Goal: Transaction & Acquisition: Purchase product/service

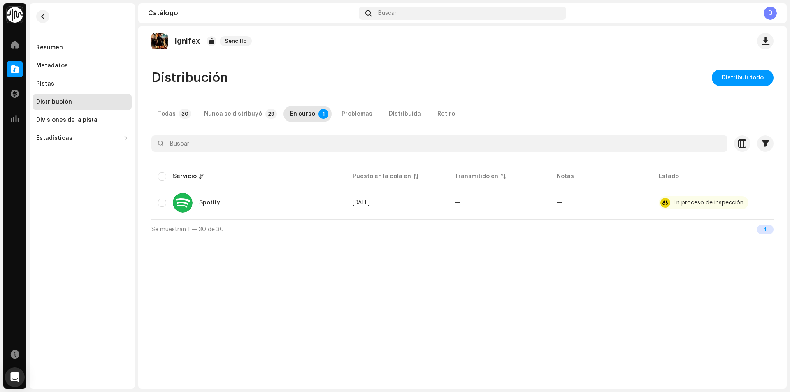
click at [216, 45] on div "Sencillo" at bounding box center [231, 41] width 49 height 10
click at [355, 111] on div "Problemas" at bounding box center [356, 114] width 31 height 16
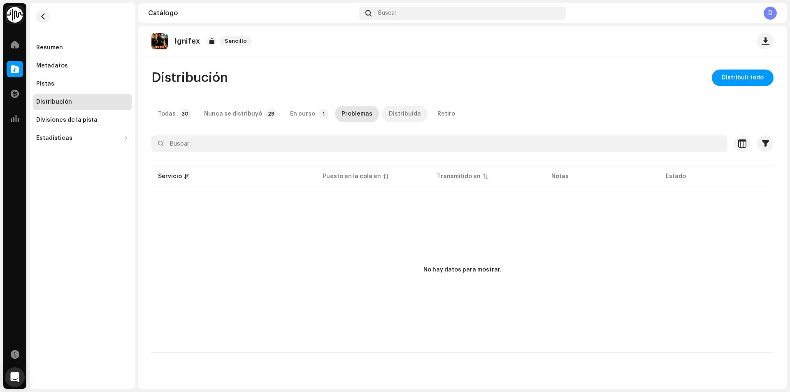
click at [389, 111] on div "Distribuída" at bounding box center [405, 114] width 32 height 16
click at [6, 45] on div "Inicio" at bounding box center [14, 44] width 23 height 23
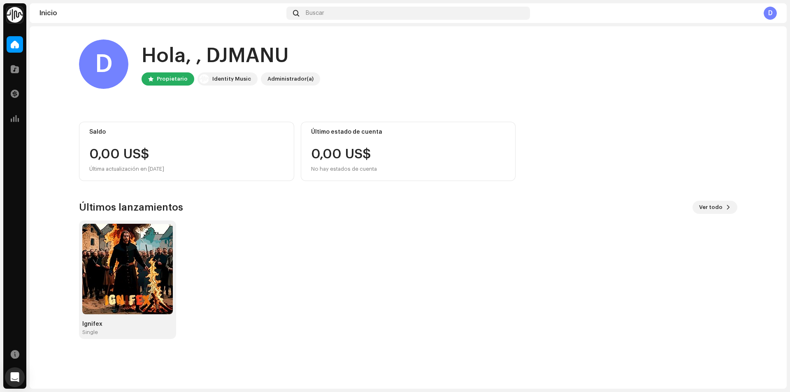
click at [778, 14] on div "Inicio Buscar D" at bounding box center [408, 13] width 757 height 20
click at [774, 13] on div "D" at bounding box center [769, 13] width 13 height 13
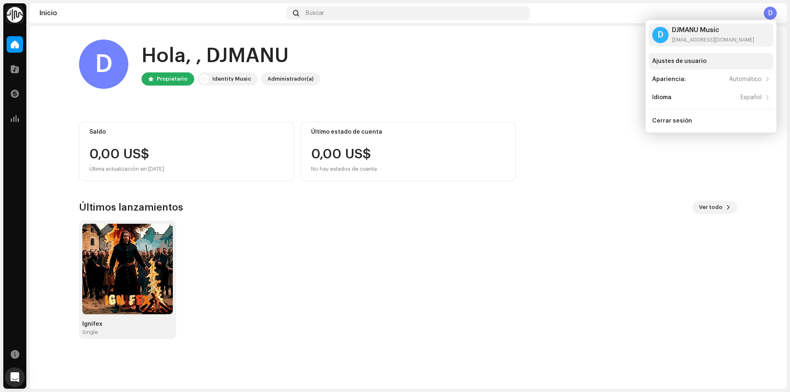
click at [694, 63] on div "Ajustes de usuario" at bounding box center [679, 61] width 54 height 7
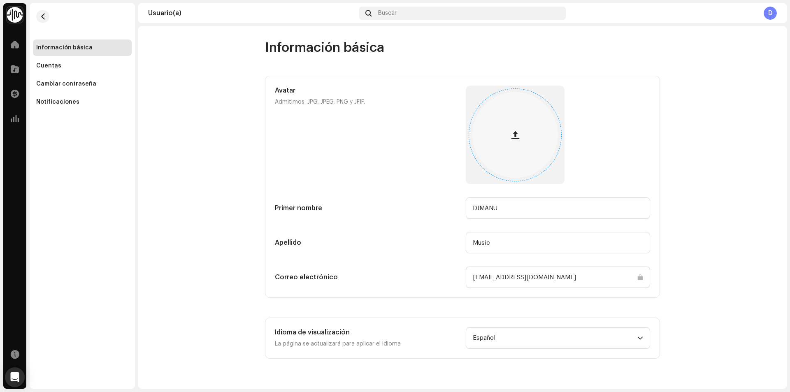
click at [492, 161] on div at bounding box center [515, 135] width 86 height 86
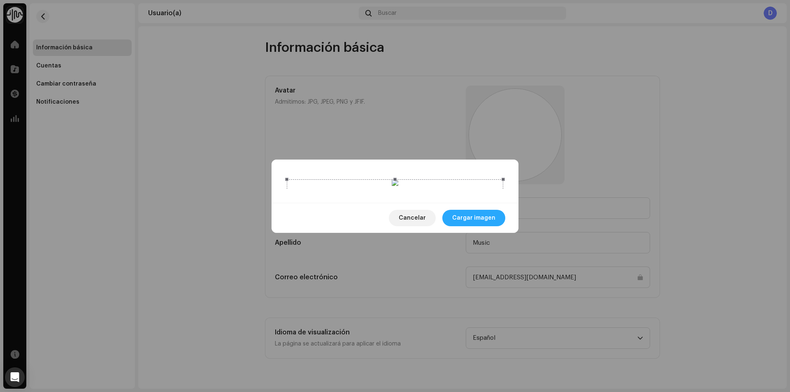
click at [476, 226] on span "Cargar imagen" at bounding box center [473, 218] width 43 height 16
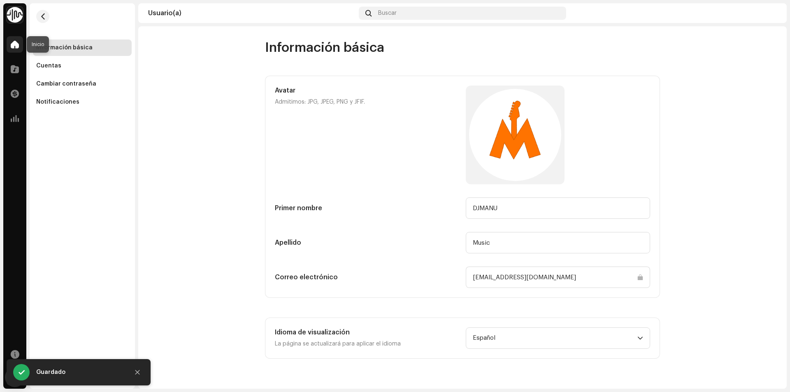
click at [10, 46] on div at bounding box center [15, 44] width 16 height 16
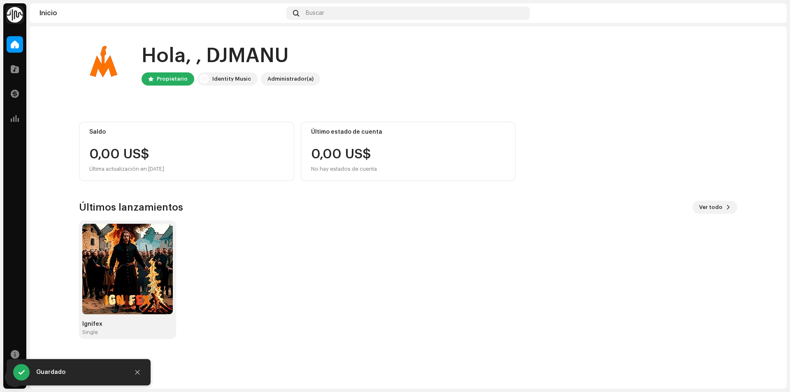
drag, startPoint x: 137, startPoint y: 101, endPoint x: 188, endPoint y: 121, distance: 54.7
drag, startPoint x: 188, startPoint y: 121, endPoint x: 155, endPoint y: 107, distance: 35.8
click at [155, 107] on div "Hola, , DJMANU Propietario Identity Music Administrador(a) Saldo 0,00 US$ Últim…" at bounding box center [408, 189] width 658 height 326
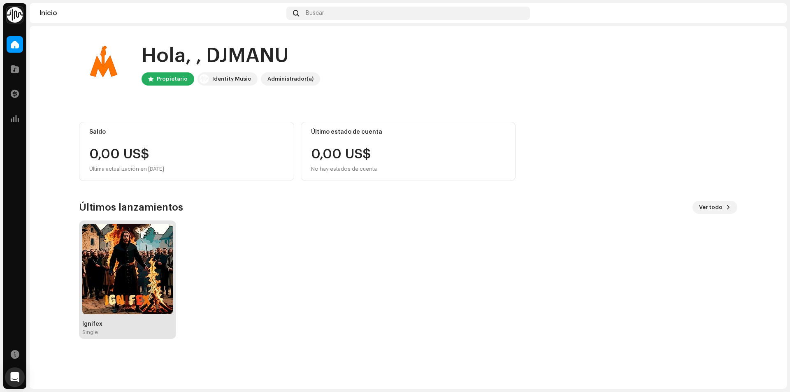
click at [138, 283] on img at bounding box center [127, 269] width 91 height 91
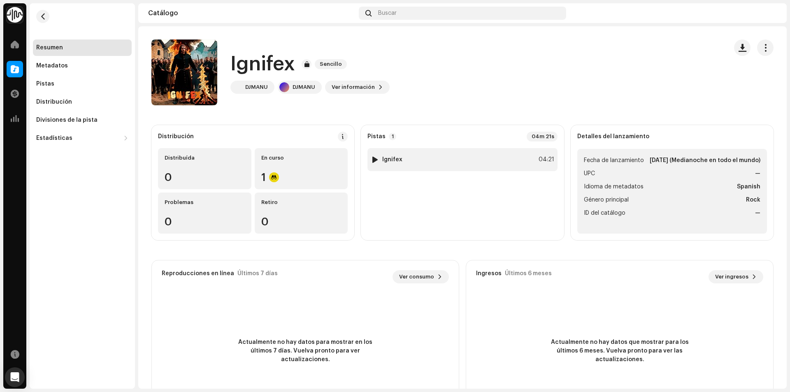
click at [381, 163] on div "1 Ignifex" at bounding box center [387, 159] width 32 height 8
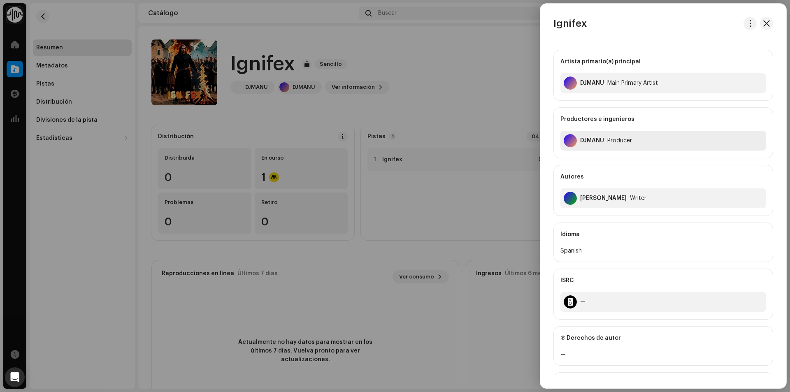
click at [575, 141] on div at bounding box center [570, 140] width 13 height 13
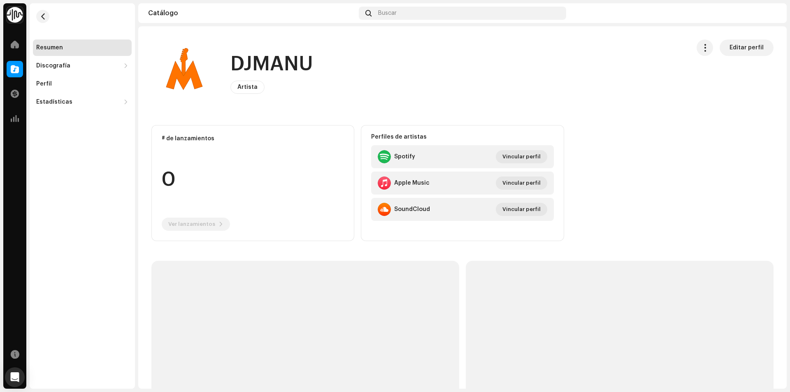
click at [243, 86] on span "Artista" at bounding box center [247, 87] width 20 height 6
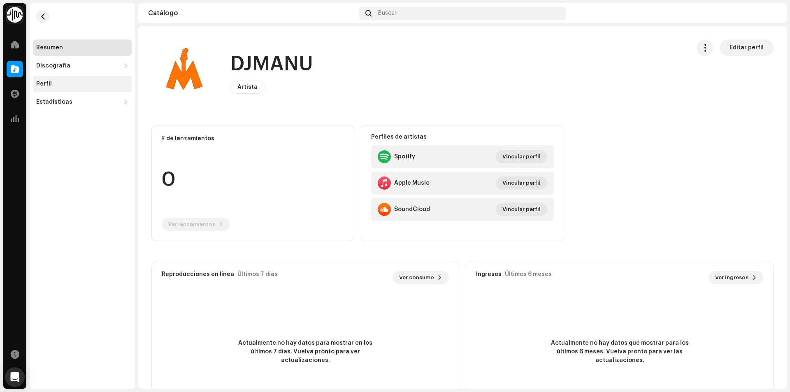
click at [51, 85] on div "Perfil" at bounding box center [82, 84] width 92 height 7
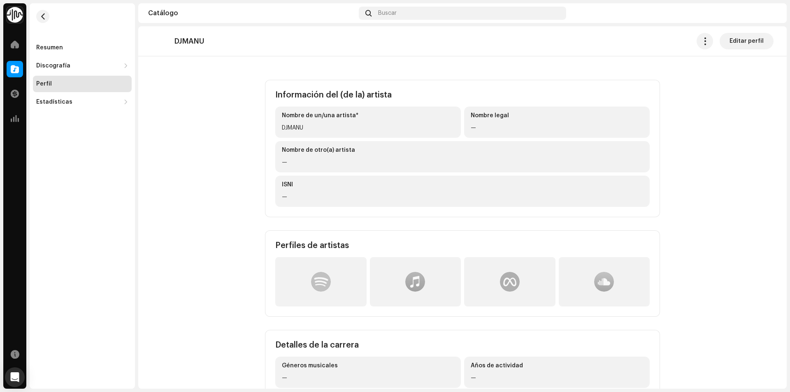
scroll to position [156, 0]
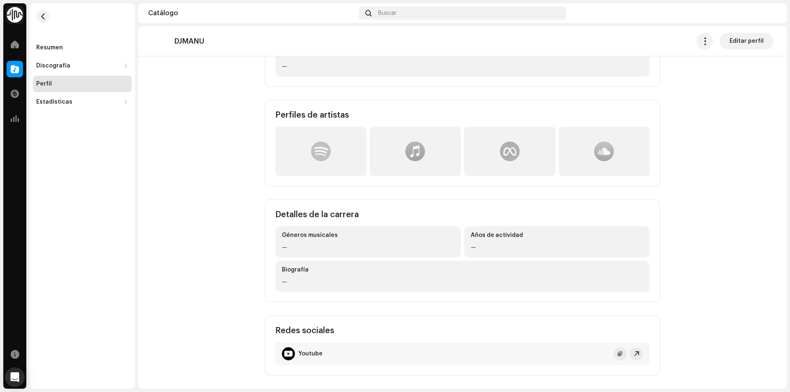
click at [350, 138] on div at bounding box center [320, 151] width 91 height 49
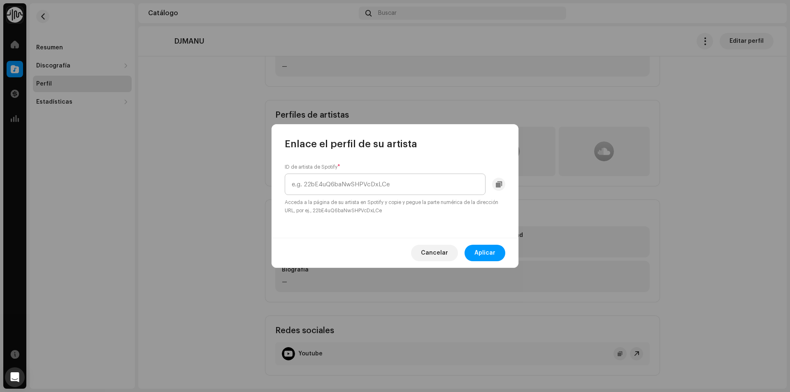
click at [406, 183] on input "text" at bounding box center [385, 184] width 201 height 21
drag, startPoint x: 398, startPoint y: 182, endPoint x: 323, endPoint y: 182, distance: 74.9
click at [323, 182] on input "text" at bounding box center [385, 184] width 201 height 21
drag, startPoint x: 384, startPoint y: 213, endPoint x: 325, endPoint y: 213, distance: 59.2
click at [325, 213] on small "Acceda a la página de su artista en Spotify y copie y pegue la parte numérica d…" at bounding box center [395, 206] width 220 height 16
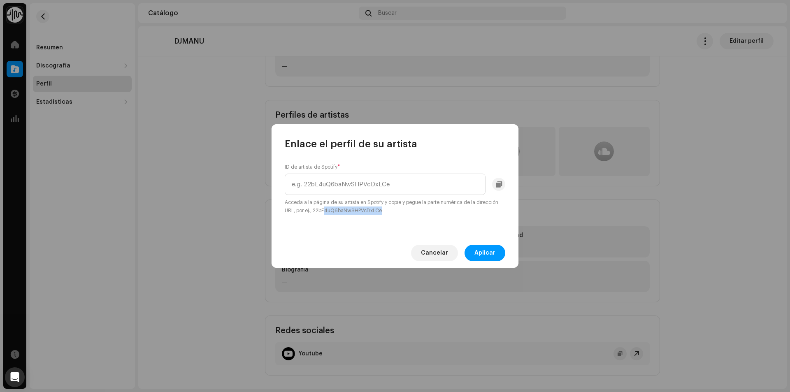
click at [349, 214] on small "Acceda a la página de su artista en Spotify y copie y pegue la parte numérica d…" at bounding box center [395, 206] width 220 height 16
click at [448, 249] on span "Cancelar" at bounding box center [434, 253] width 27 height 16
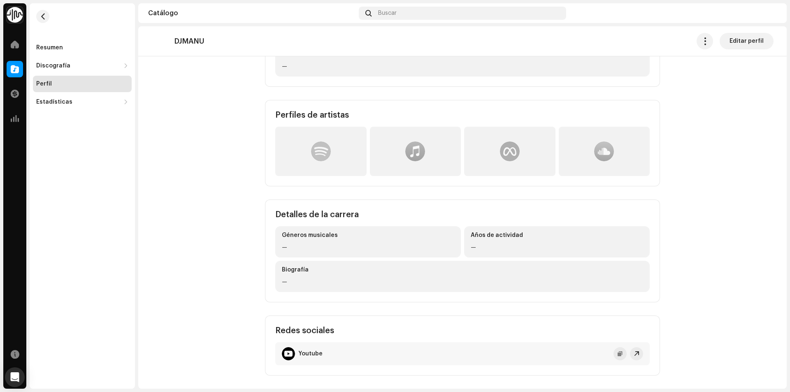
click at [597, 158] on div at bounding box center [604, 152] width 20 height 20
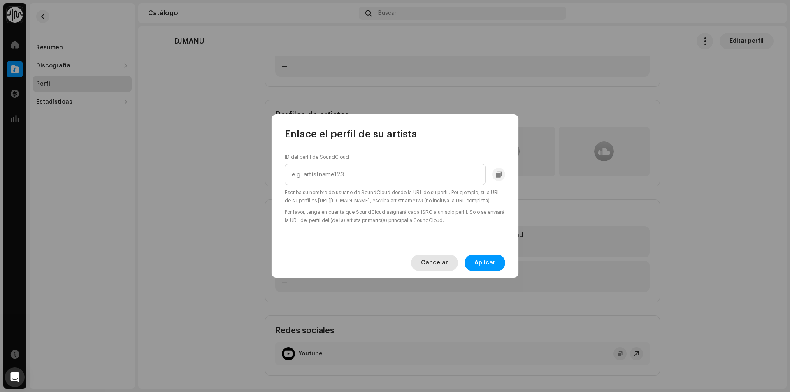
click at [422, 269] on button "Cancelar" at bounding box center [434, 263] width 47 height 16
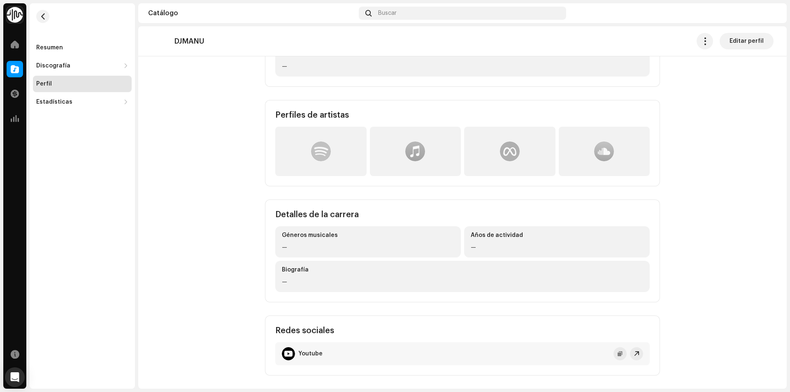
scroll to position [0, 0]
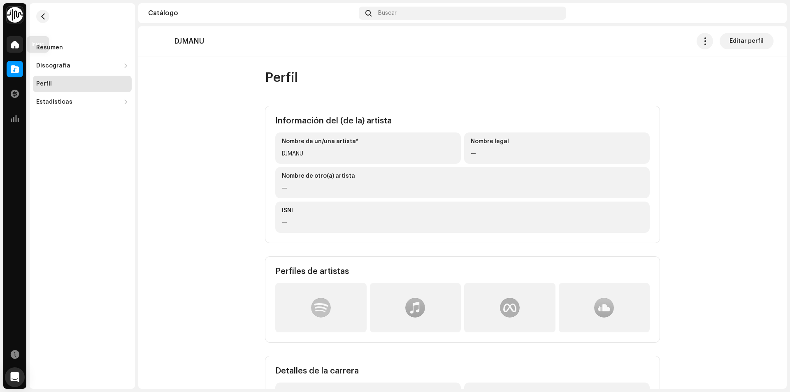
click at [16, 51] on div at bounding box center [15, 44] width 16 height 16
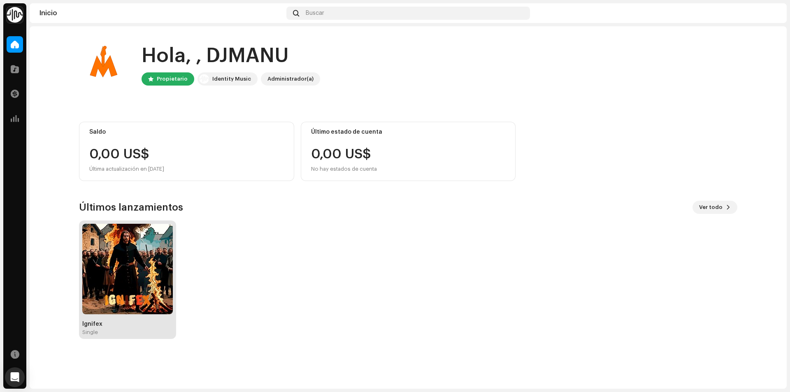
click at [110, 286] on img at bounding box center [127, 269] width 91 height 91
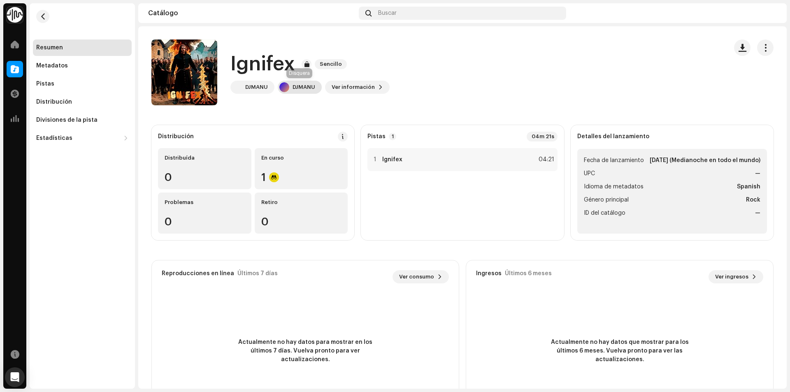
click at [306, 86] on div "DJMANU" at bounding box center [303, 87] width 23 height 7
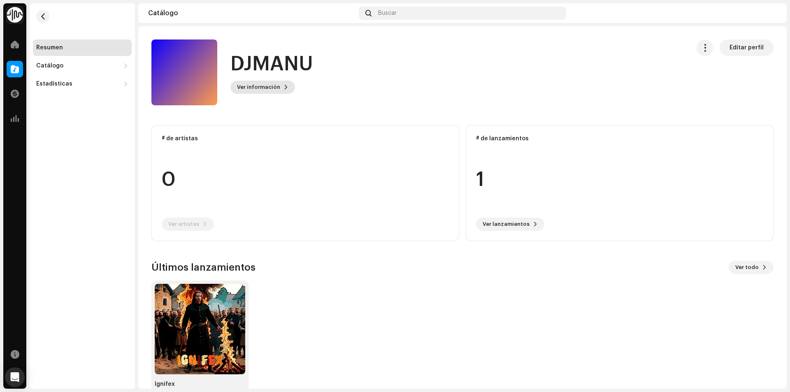
click at [251, 82] on span "Ver información" at bounding box center [258, 87] width 43 height 16
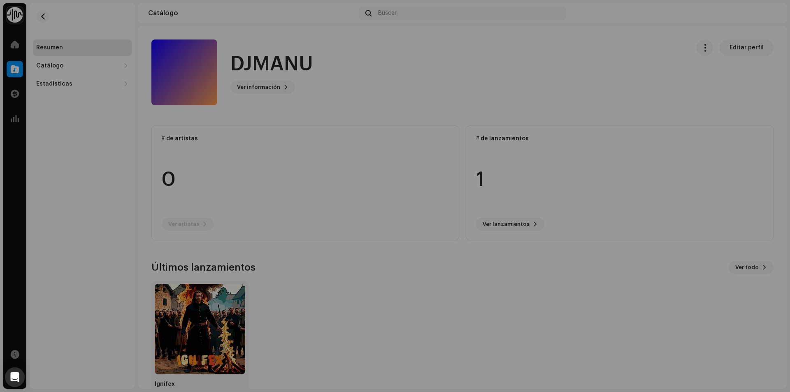
click at [603, 70] on div "DJMANU 1064638 Descripción —" at bounding box center [395, 196] width 790 height 392
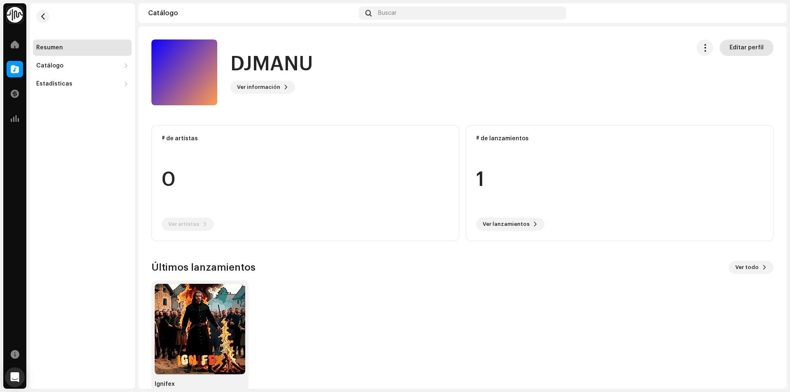
click at [754, 49] on span "Editar perfil" at bounding box center [746, 47] width 34 height 16
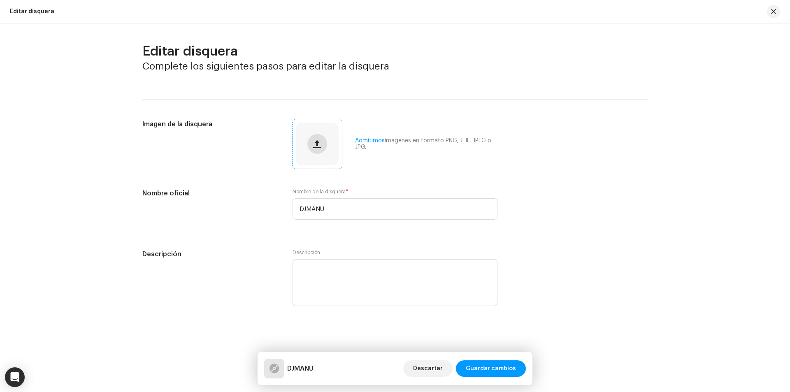
click at [319, 139] on button "button" at bounding box center [317, 144] width 20 height 20
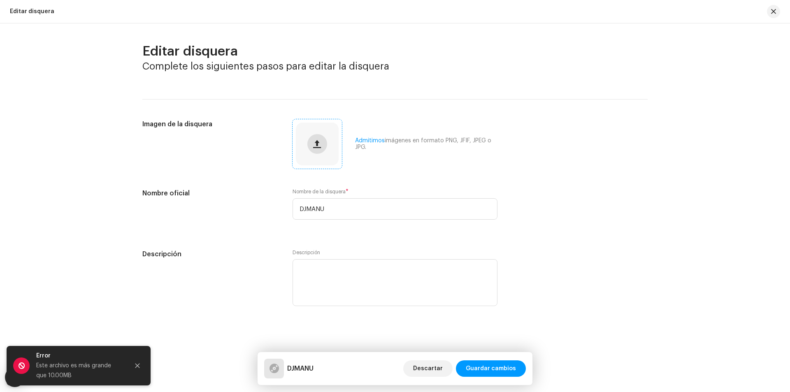
click at [327, 143] on button "button" at bounding box center [317, 144] width 20 height 20
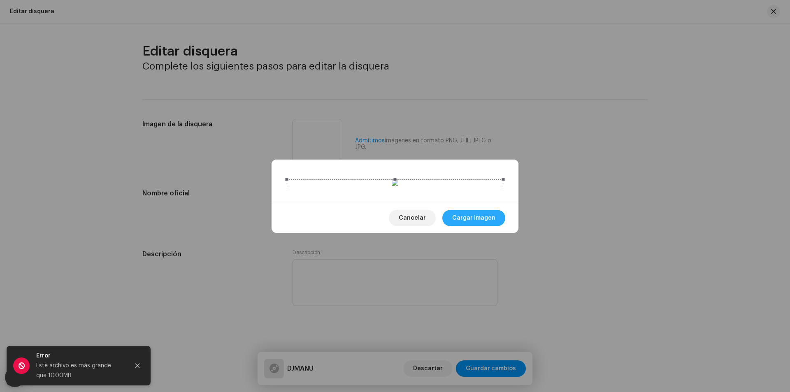
click at [492, 226] on span "Cargar imagen" at bounding box center [473, 218] width 43 height 16
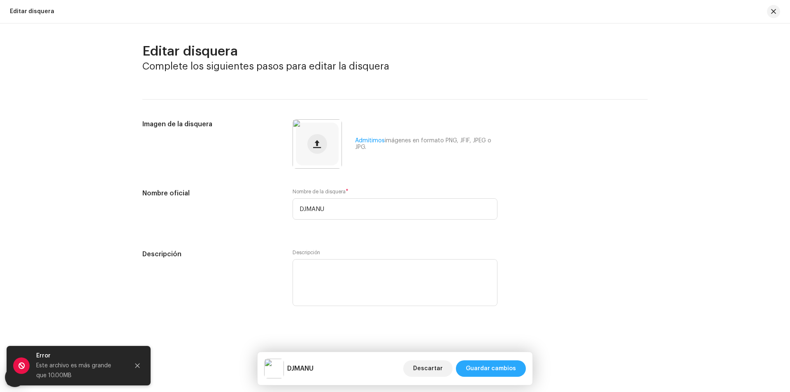
click at [503, 365] on span "Guardar cambios" at bounding box center [491, 368] width 50 height 16
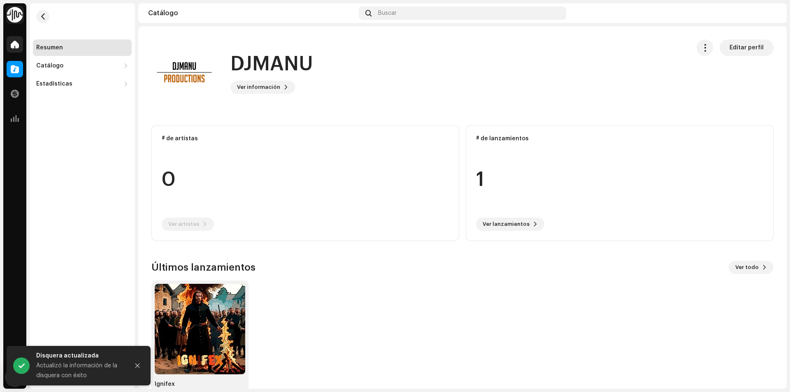
click at [7, 50] on div at bounding box center [15, 44] width 16 height 16
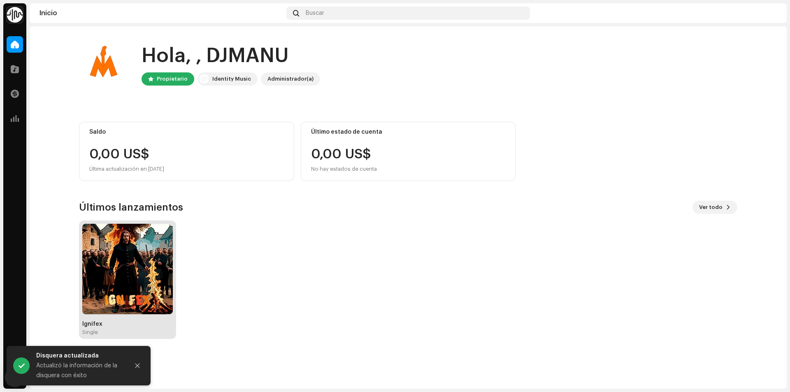
click at [135, 263] on img at bounding box center [127, 269] width 91 height 91
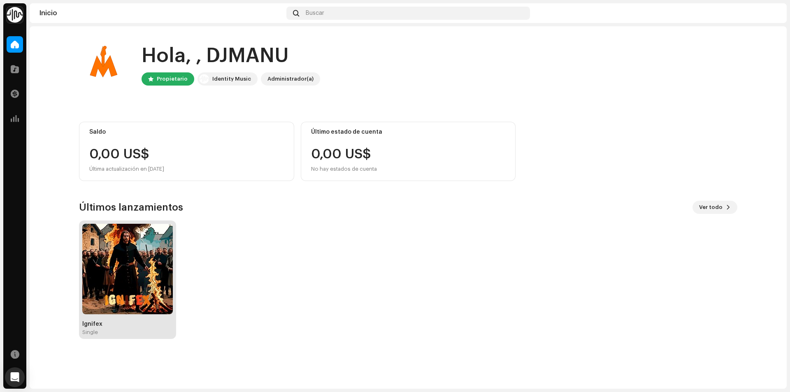
click at [122, 283] on img at bounding box center [127, 269] width 91 height 91
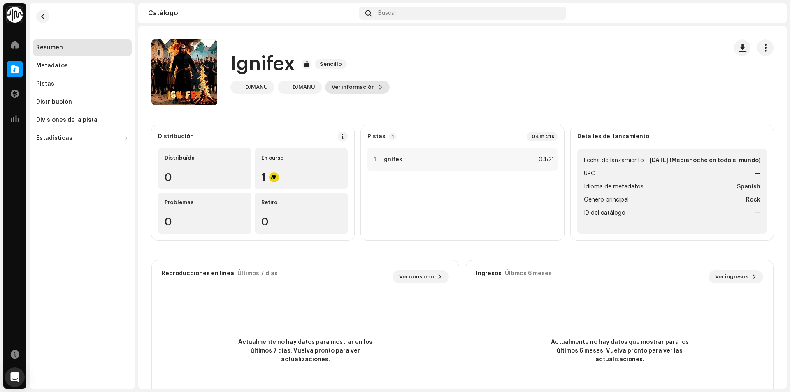
click at [357, 90] on span "Ver información" at bounding box center [353, 87] width 43 height 16
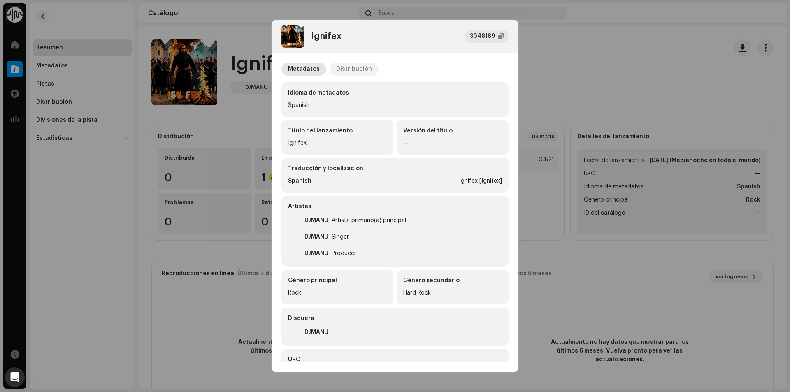
click at [364, 67] on div "Distribución" at bounding box center [354, 69] width 36 height 13
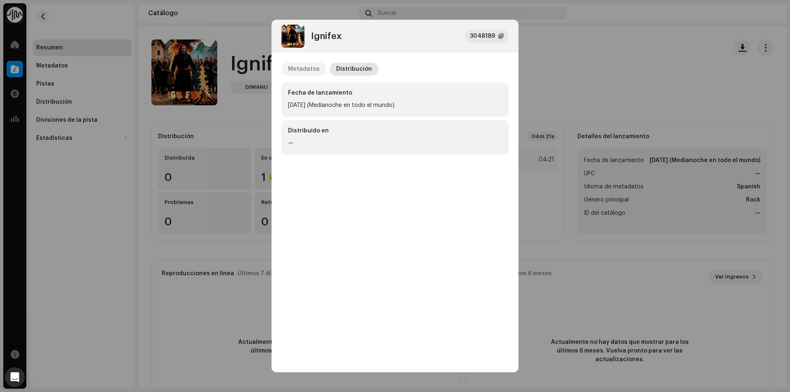
click at [304, 68] on div "Metadatos" at bounding box center [304, 69] width 32 height 13
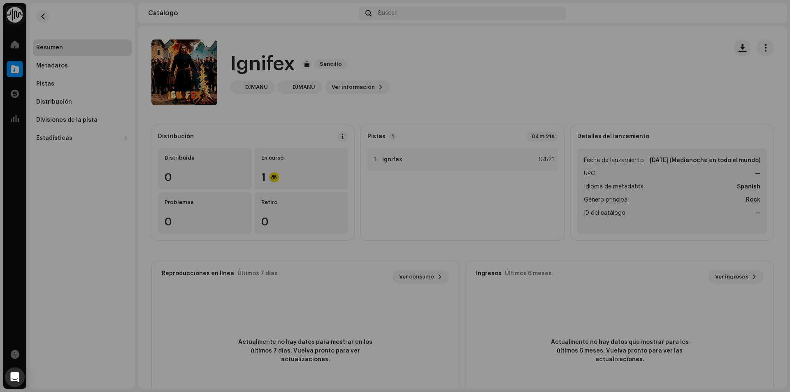
click at [596, 86] on div "Ignifex 3048189 Metadatos Distribución Idioma de metadatos Spanish Título del l…" at bounding box center [395, 196] width 790 height 392
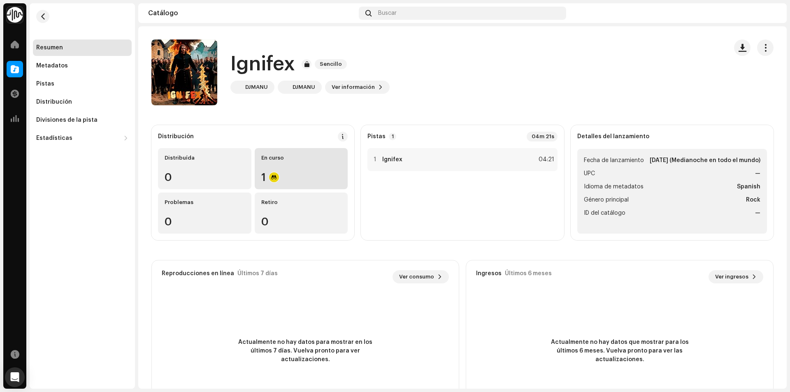
click at [287, 179] on div "1" at bounding box center [301, 177] width 80 height 11
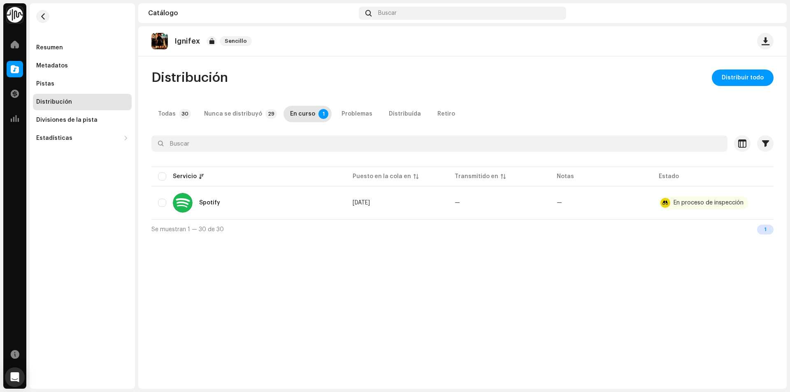
click at [761, 232] on div "1" at bounding box center [765, 230] width 16 height 10
click at [693, 201] on div "En proceso de inspección" at bounding box center [708, 203] width 70 height 6
click at [761, 207] on button "button" at bounding box center [760, 202] width 13 height 13
click at [611, 290] on div "Ignifex Sencillo Distribución Distribuir todo Todas 30 Nunca se distribuyó 29 E…" at bounding box center [462, 207] width 648 height 362
click at [778, 229] on div "Distribución Distribuir todo Todas 30 Nunca se distribuyó 29 En curso 1 Problem…" at bounding box center [462, 154] width 648 height 169
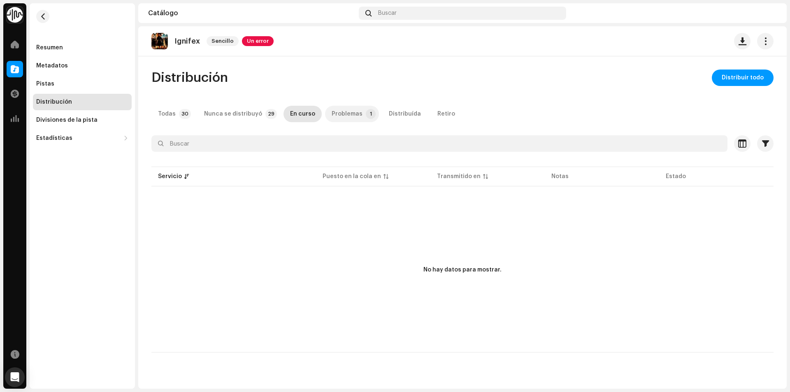
click at [339, 115] on div "Problemas" at bounding box center [347, 114] width 31 height 16
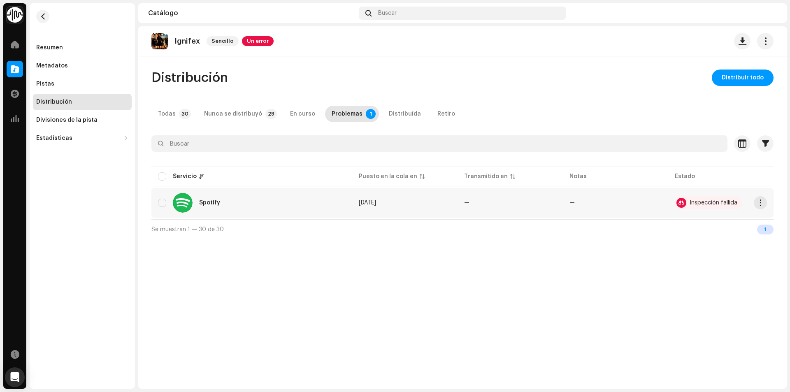
click at [715, 202] on div "Inspección fallida" at bounding box center [713, 203] width 48 height 6
click at [763, 204] on span "button" at bounding box center [760, 203] width 6 height 7
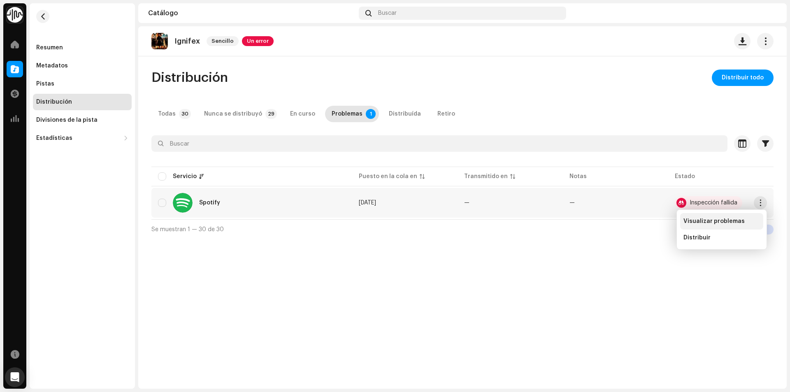
click at [738, 221] on span "Visualizar problemas" at bounding box center [713, 221] width 61 height 7
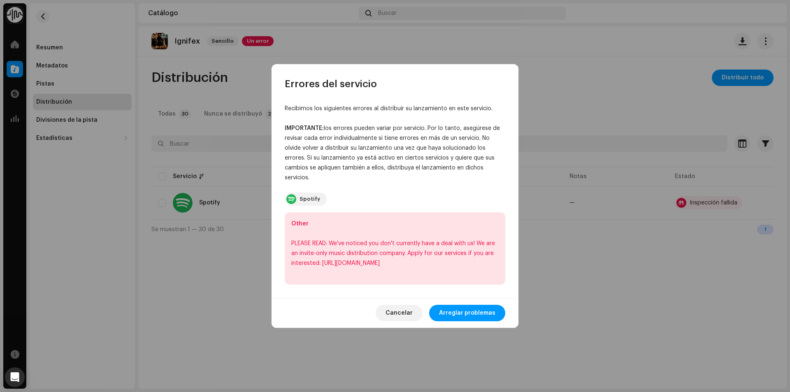
drag, startPoint x: 425, startPoint y: 270, endPoint x: 283, endPoint y: 239, distance: 145.2
click at [283, 239] on div "Recibimos los siguientes errores al distribuir su lanzamiento en este servicio.…" at bounding box center [395, 194] width 247 height 207
copy div "PLEASE READ: We've noticed you don't currently have a deal with us! We are"
click at [394, 317] on span "Cancelar" at bounding box center [398, 313] width 27 height 16
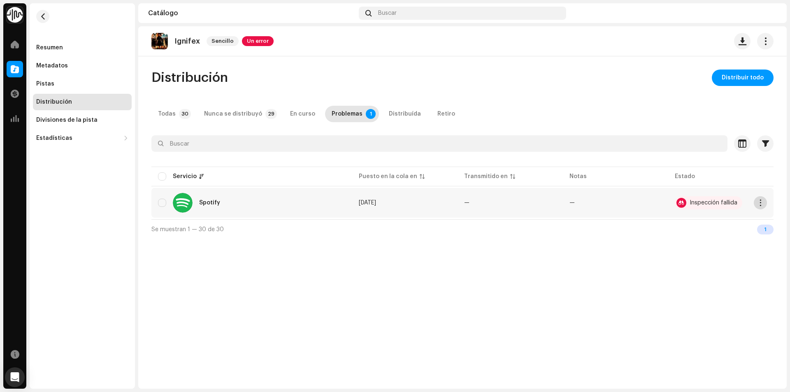
click at [761, 199] on button "button" at bounding box center [760, 202] width 13 height 13
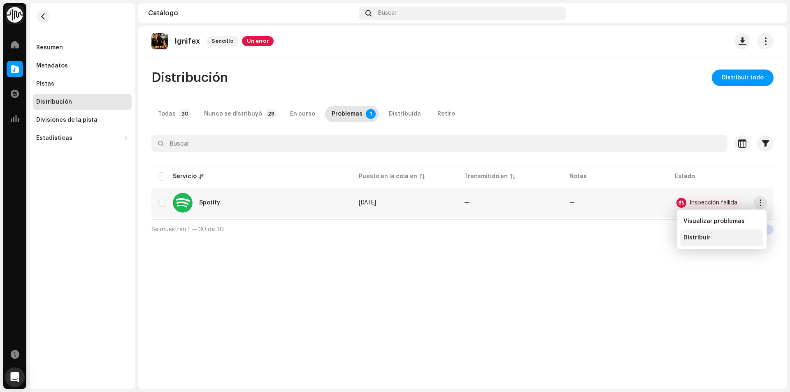
click at [712, 237] on div "Distribuir" at bounding box center [721, 237] width 77 height 7
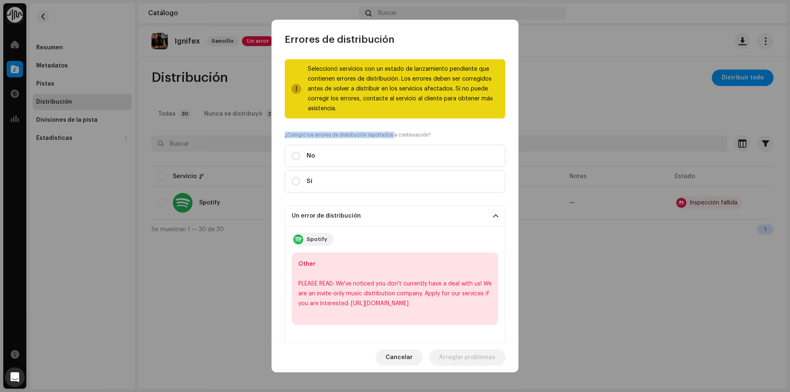
drag, startPoint x: 396, startPoint y: 134, endPoint x: 276, endPoint y: 133, distance: 119.3
click at [276, 133] on div "Seleccionó servicios con un estado de lanzamiento pendiente que contienen error…" at bounding box center [395, 194] width 247 height 297
click at [356, 133] on label "¿Corrigió los errores de distribución reportados a continuación?" at bounding box center [395, 135] width 220 height 7
click at [405, 358] on span "Cancelar" at bounding box center [398, 357] width 27 height 16
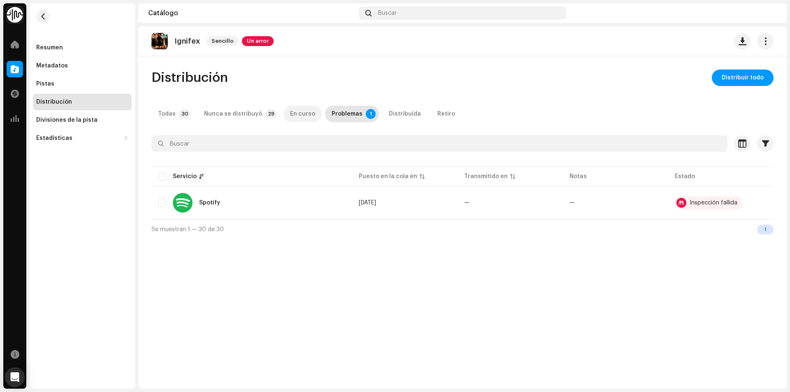
click at [294, 121] on div "En curso" at bounding box center [302, 114] width 25 height 16
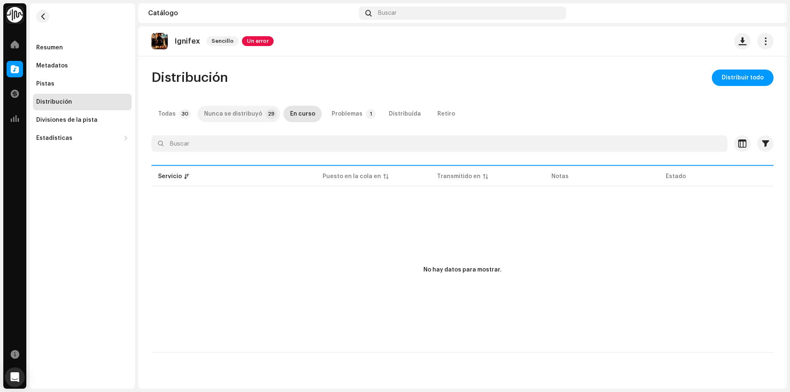
click at [233, 109] on div "Nunca se distribuyó" at bounding box center [233, 114] width 58 height 16
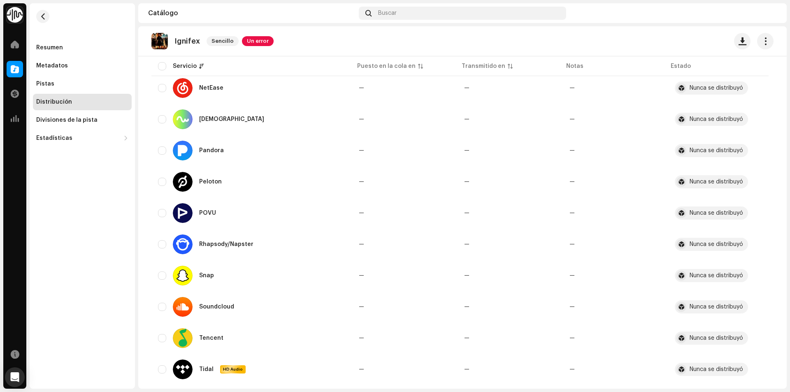
scroll to position [728, 0]
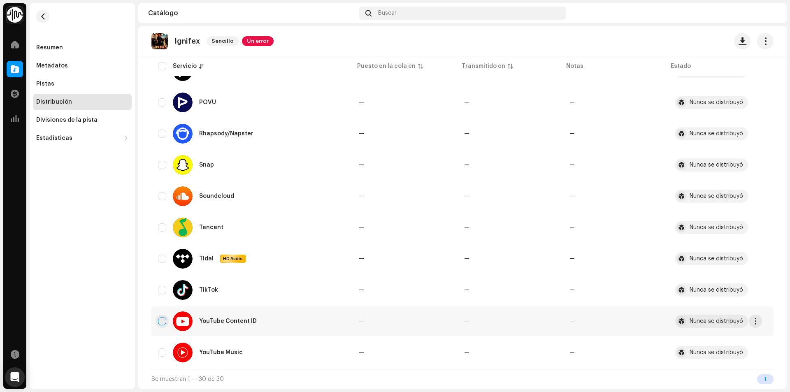
click at [163, 318] on input "checkbox" at bounding box center [162, 321] width 8 height 8
checkbox input "true"
click at [763, 325] on td "Nunca se distribuyó" at bounding box center [720, 321] width 105 height 30
click at [757, 323] on span "button" at bounding box center [755, 321] width 6 height 7
click at [710, 344] on div "Distribuir" at bounding box center [716, 340] width 83 height 16
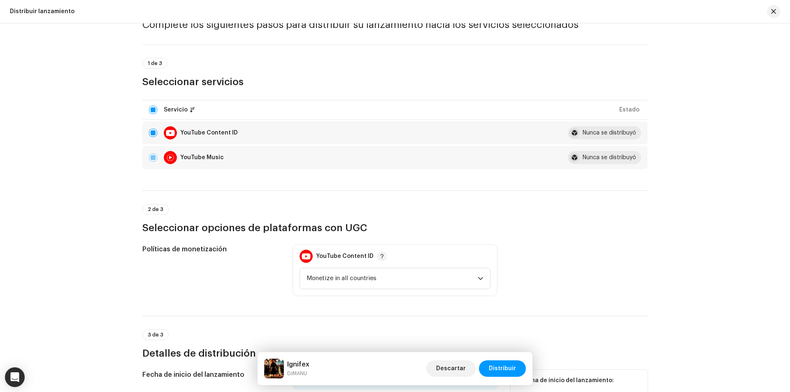
scroll to position [165, 0]
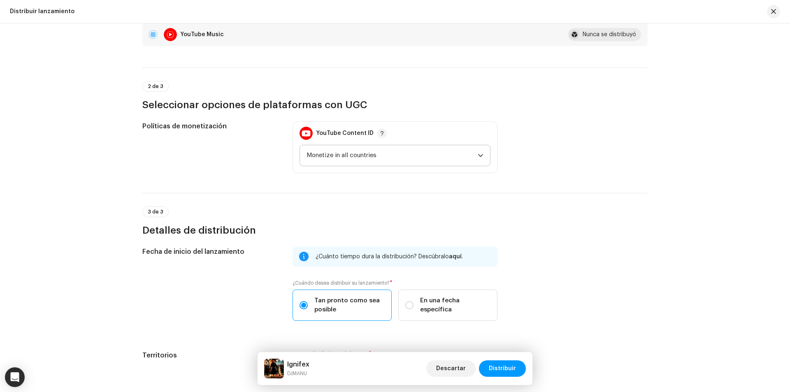
click at [413, 164] on span "Monetize in all countries" at bounding box center [391, 155] width 171 height 21
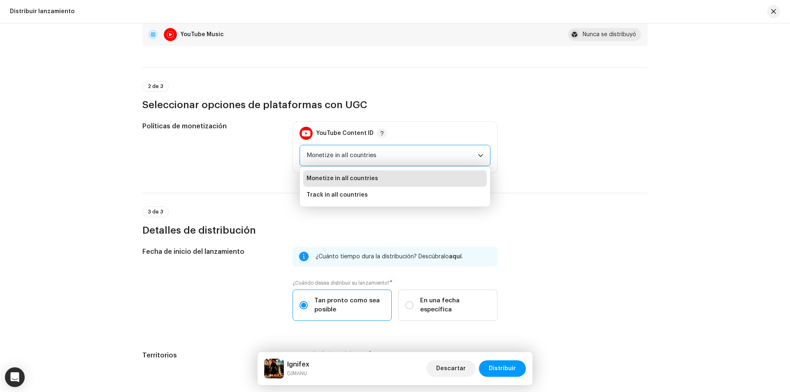
click at [188, 177] on div "Distribuir lanzamiento Complete los siguientes pasos para distribuir su lanzami…" at bounding box center [394, 136] width 531 height 514
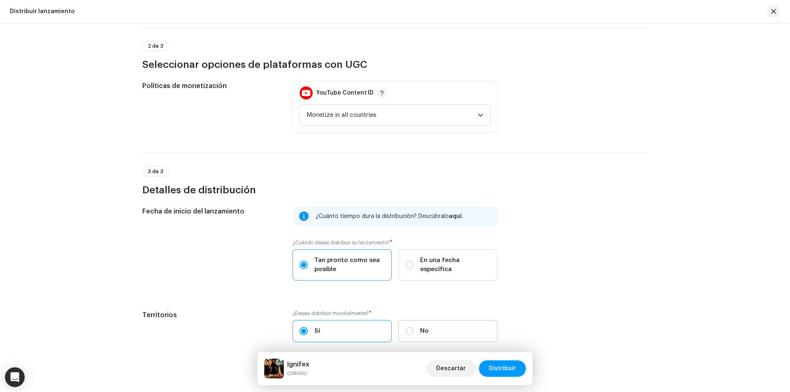
scroll to position [244, 0]
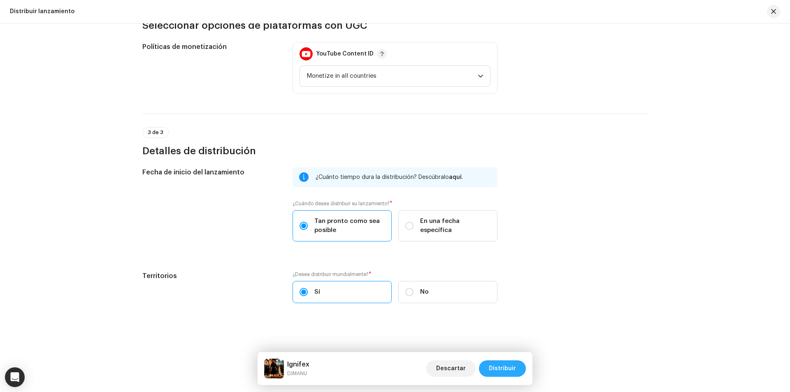
click at [492, 369] on span "Distribuir" at bounding box center [502, 368] width 27 height 16
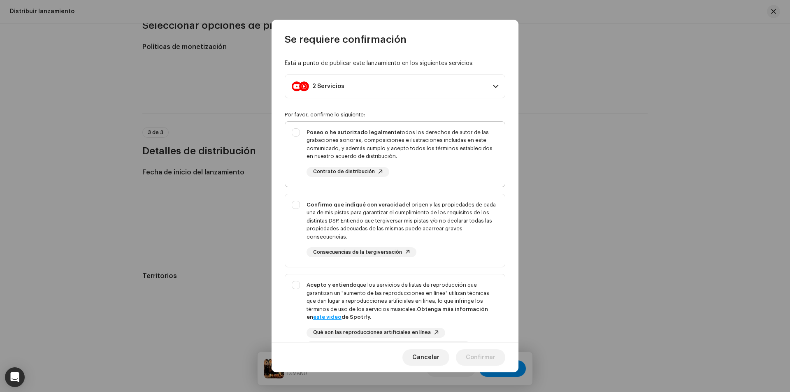
click at [304, 141] on div "Poseo o he autorizado legalmente todos los derechos de autor de las grabaciones…" at bounding box center [395, 153] width 220 height 62
checkbox input "true"
click at [299, 204] on div "Confirmo que indiqué con veracidad el origen y las propiedades de cada una de m…" at bounding box center [395, 229] width 220 height 70
checkbox input "true"
click at [300, 284] on div "Acepto y entiendo que los servicios de listas de reproducción que garantizan un…" at bounding box center [395, 315] width 220 height 83
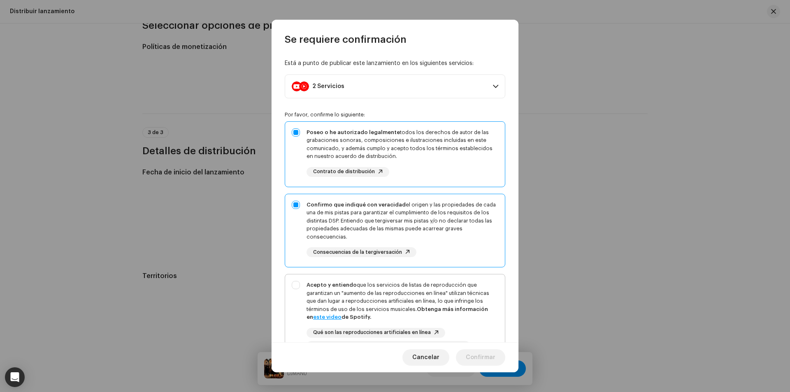
checkbox input "true"
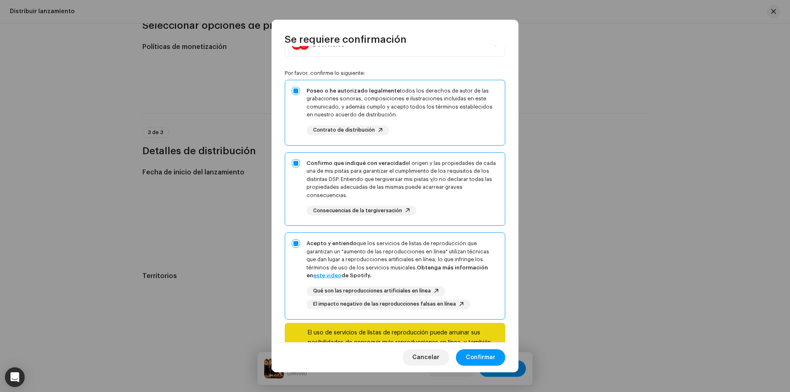
scroll to position [84, 0]
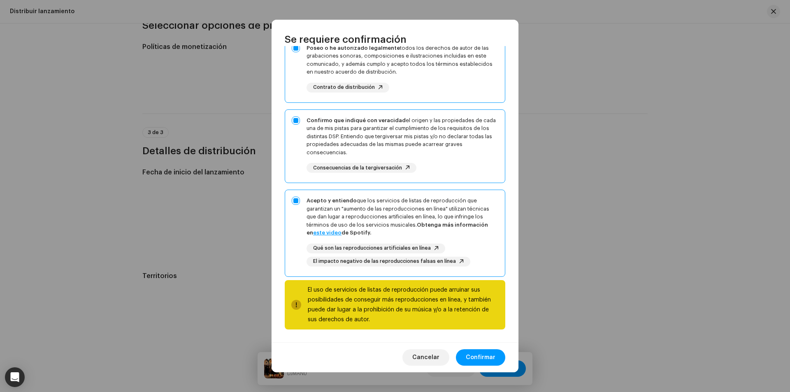
click at [482, 369] on div "Cancelar Confirmar" at bounding box center [395, 357] width 247 height 30
click at [484, 354] on span "Confirmar" at bounding box center [481, 357] width 30 height 16
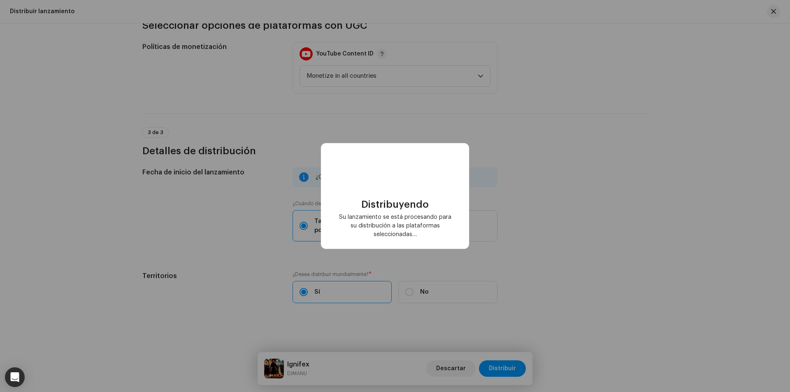
scroll to position [0, 0]
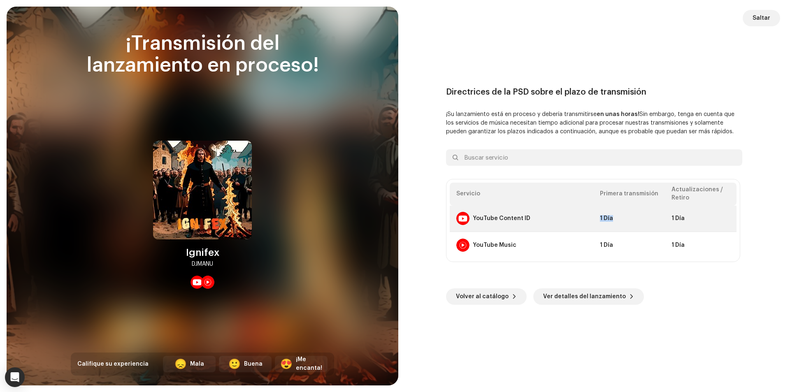
drag, startPoint x: 620, startPoint y: 214, endPoint x: 578, endPoint y: 214, distance: 42.0
click at [578, 214] on tr "YouTube Content ID 1 Día 1 Día" at bounding box center [593, 219] width 287 height 26
click at [630, 227] on td "1 Día" at bounding box center [629, 219] width 72 height 26
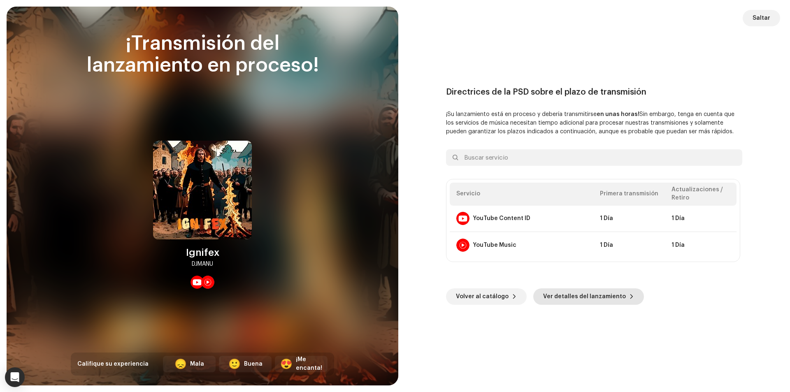
click at [597, 290] on span "Ver detalles del lanzamiento" at bounding box center [584, 296] width 83 height 16
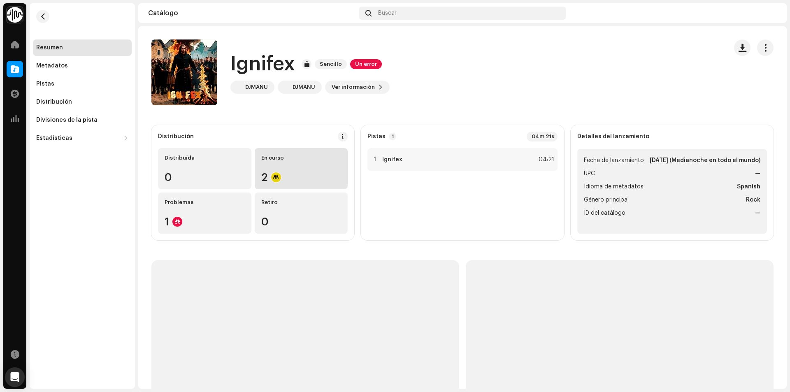
click at [289, 175] on div "2" at bounding box center [301, 177] width 80 height 11
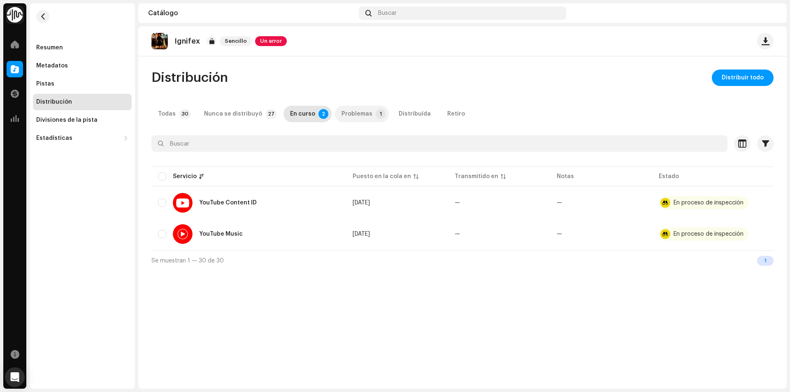
click at [341, 112] on div "Problemas" at bounding box center [356, 114] width 31 height 16
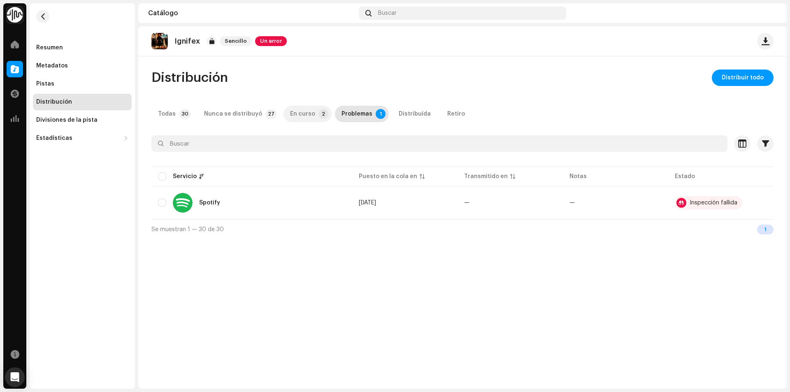
click at [306, 111] on div "En curso" at bounding box center [302, 114] width 25 height 16
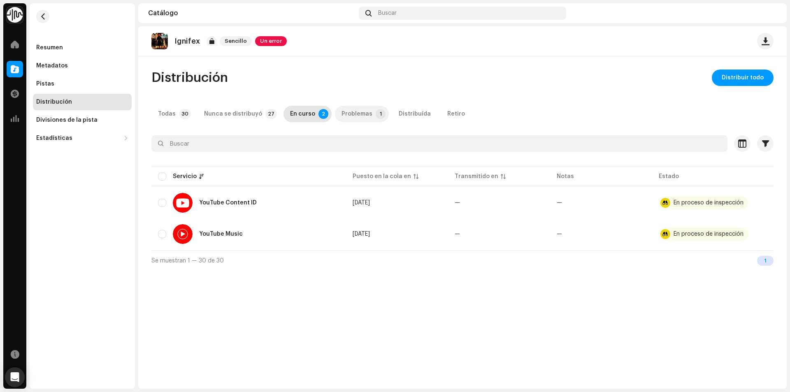
click at [376, 118] on p-badge "1" at bounding box center [381, 114] width 10 height 10
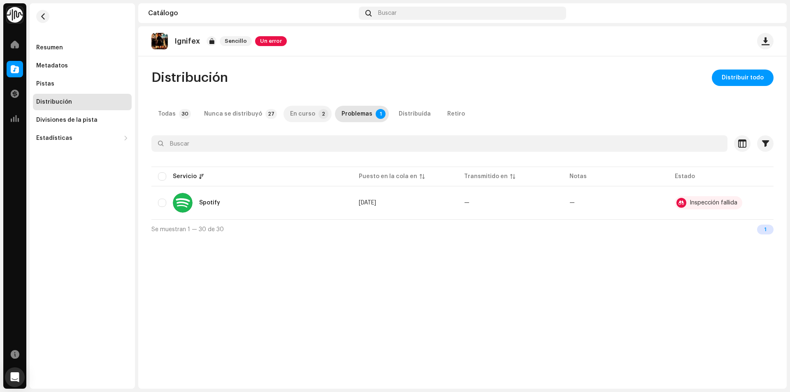
click at [305, 117] on div "En curso" at bounding box center [302, 114] width 25 height 16
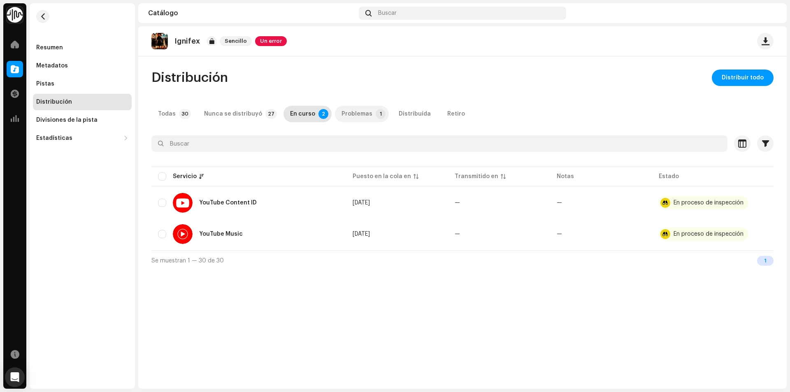
click at [343, 115] on div "Problemas" at bounding box center [356, 114] width 31 height 16
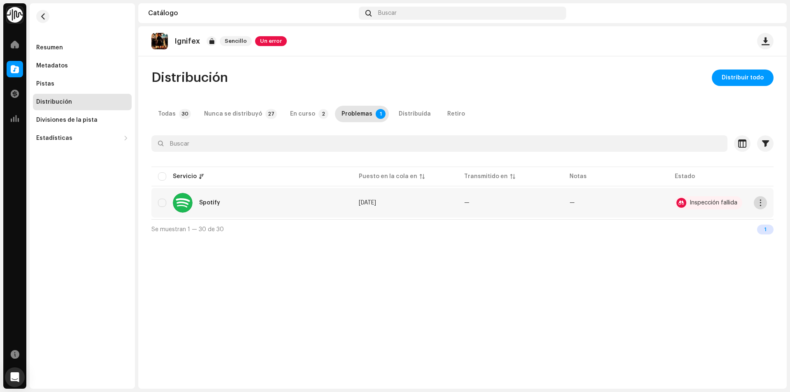
click at [761, 206] on span "button" at bounding box center [760, 203] width 6 height 7
click at [372, 277] on div "Ignifex Sencillo Un error Distribución Distribuir todo Todas 30 Nunca se distri…" at bounding box center [462, 207] width 648 height 362
click at [161, 201] on input "checkbox" at bounding box center [162, 203] width 8 height 8
checkbox input "true"
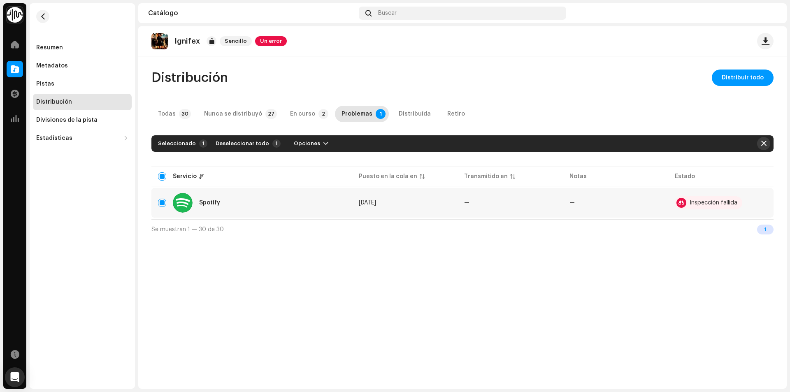
click at [761, 144] on span "button" at bounding box center [763, 143] width 5 height 7
checkbox input "false"
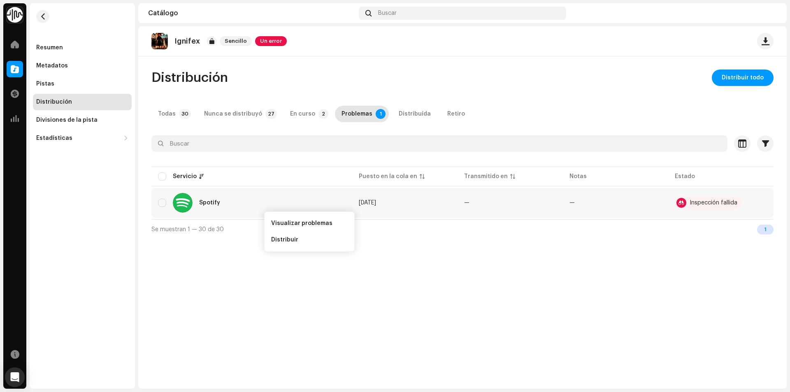
click at [205, 253] on div "Ignifex Sencillo Un error Distribución Distribuir todo Todas 30 Nunca se distri…" at bounding box center [462, 207] width 648 height 362
click at [286, 130] on div "Distribución Distribuir todo Todas 30 Nunca se distribuyó 27 En curso 2 Problem…" at bounding box center [462, 154] width 648 height 169
click at [290, 118] on div "En curso" at bounding box center [302, 114] width 25 height 16
